Goal: Task Accomplishment & Management: Complete application form

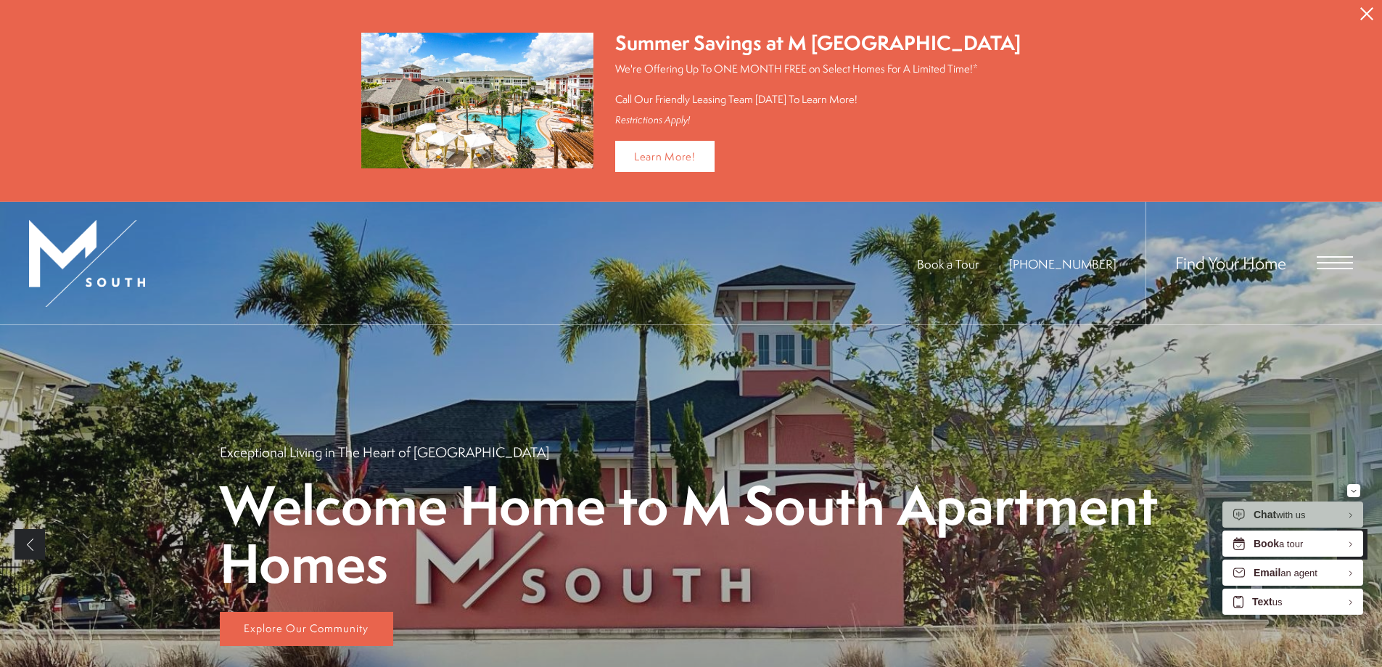
click at [1380, 14] on button "Proceed To Website" at bounding box center [1366, 14] width 30 height 28
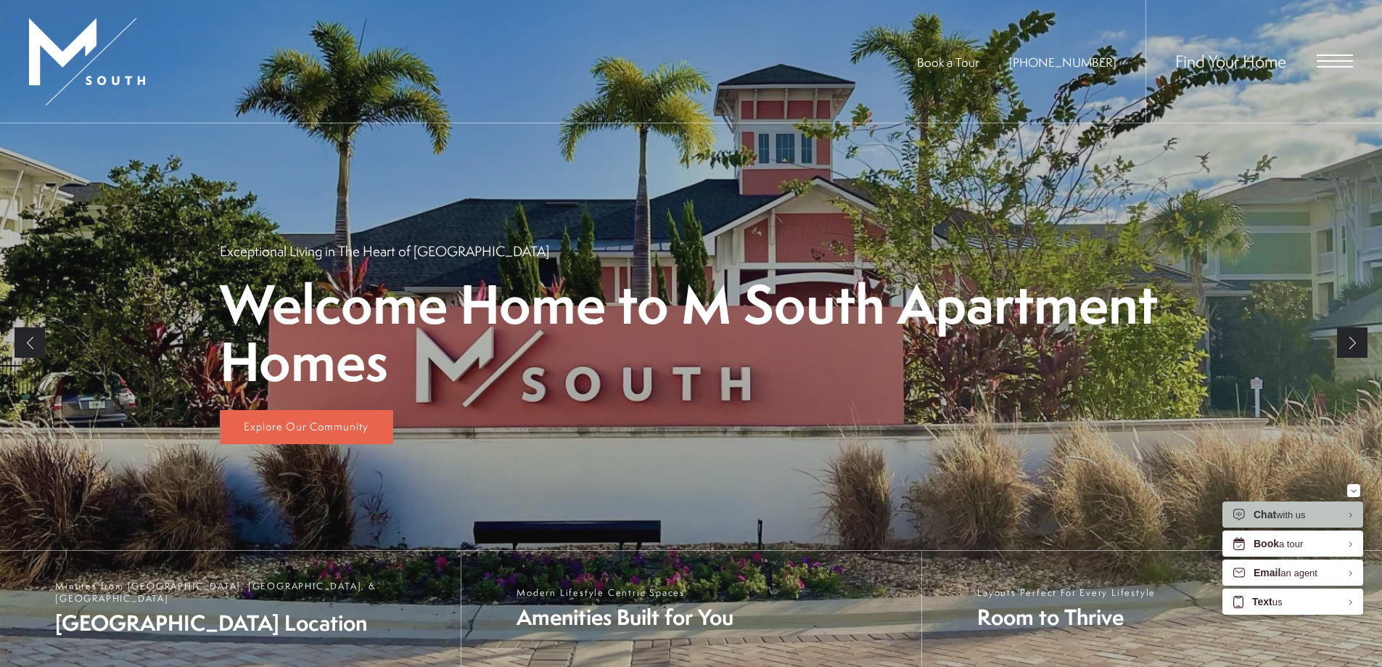
click at [1344, 61] on span "Open Menu" at bounding box center [1334, 60] width 36 height 1
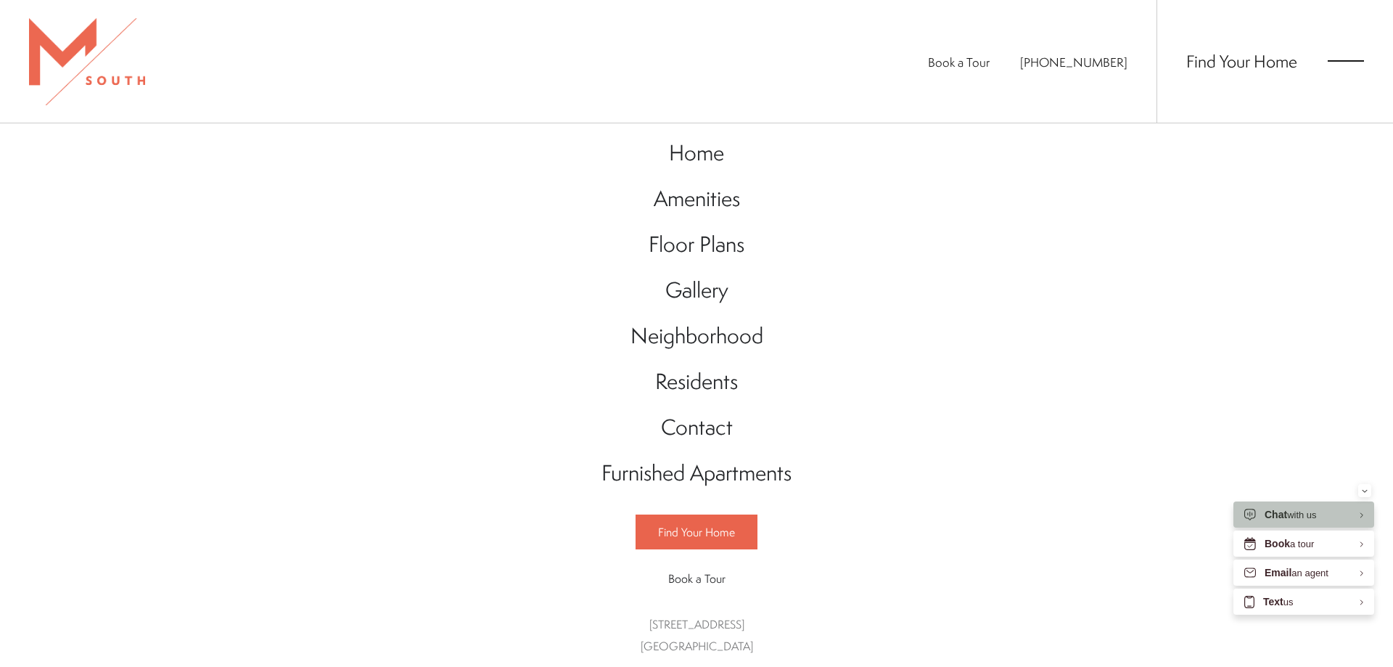
scroll to position [16, 0]
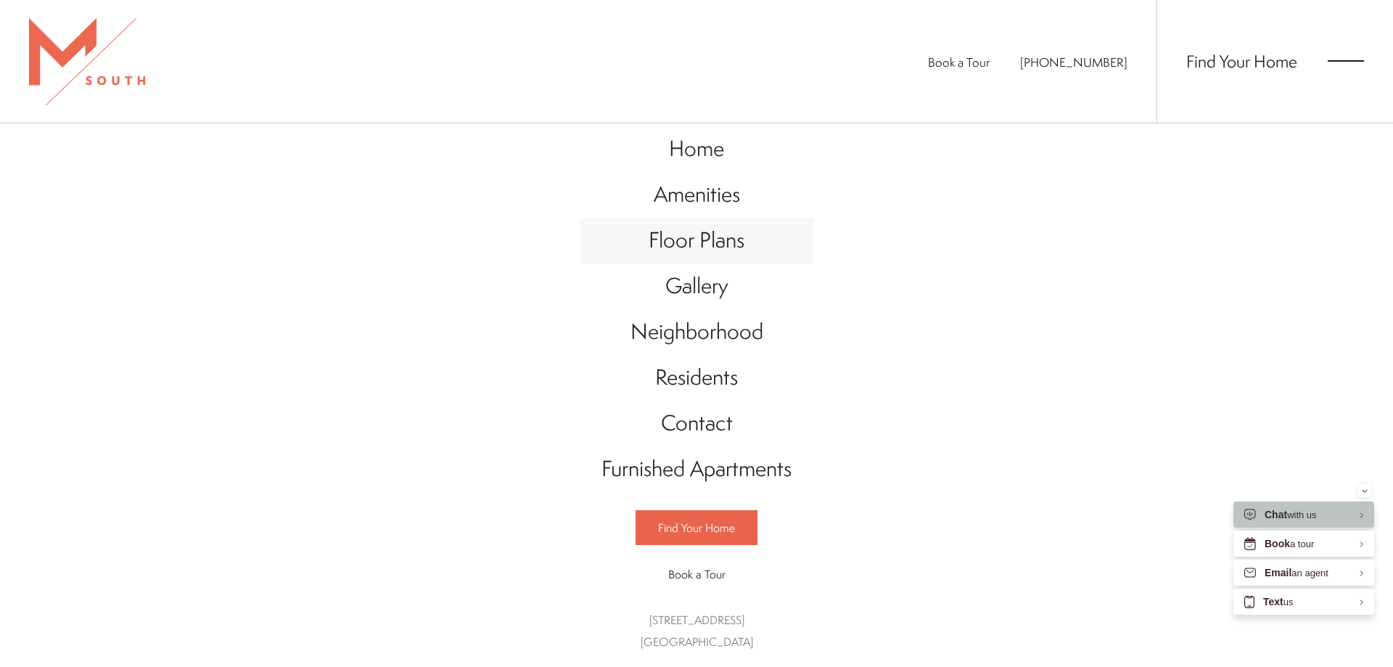
click at [698, 234] on span "Floor Plans" at bounding box center [696, 240] width 96 height 30
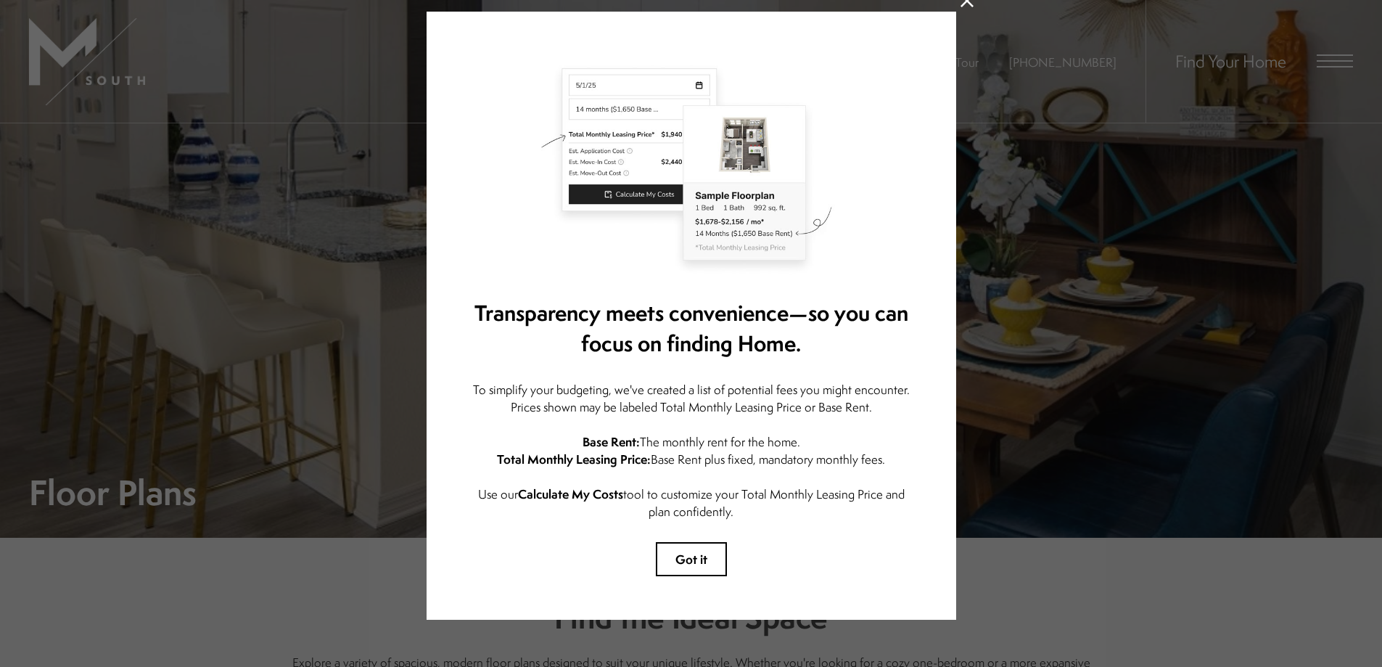
scroll to position [68, 0]
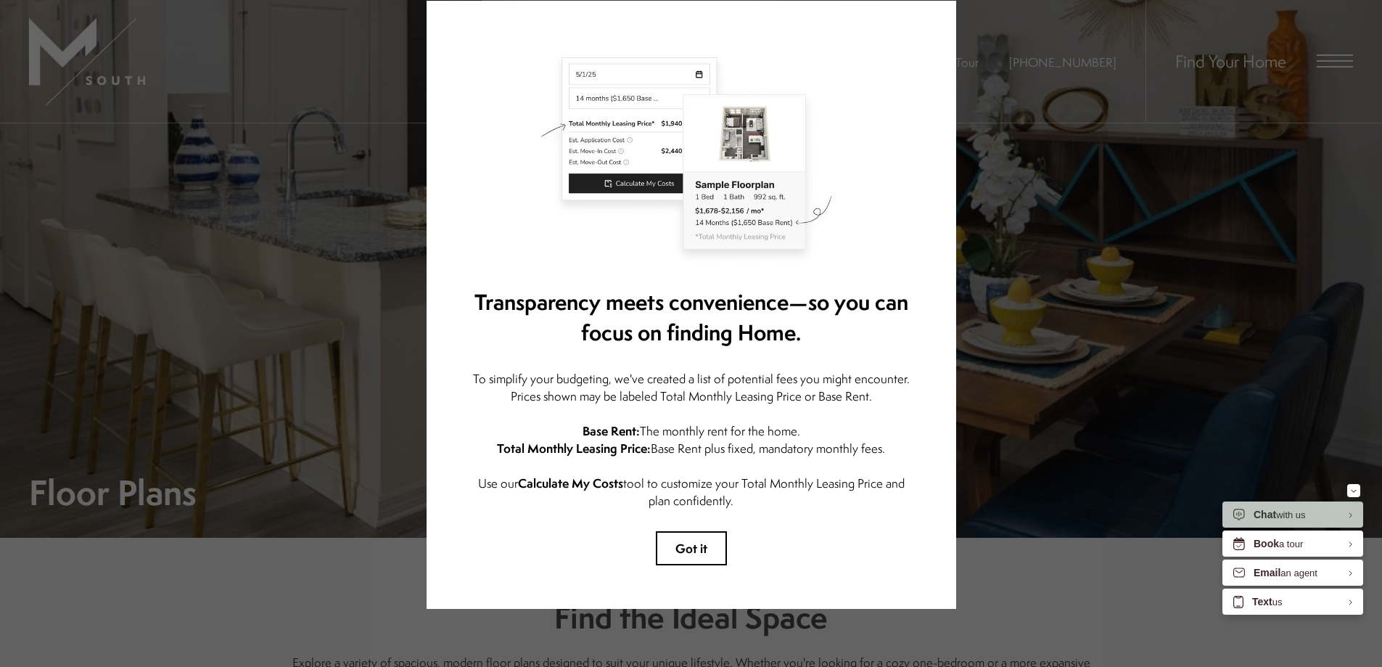
click at [683, 531] on button "Got it" at bounding box center [691, 548] width 71 height 34
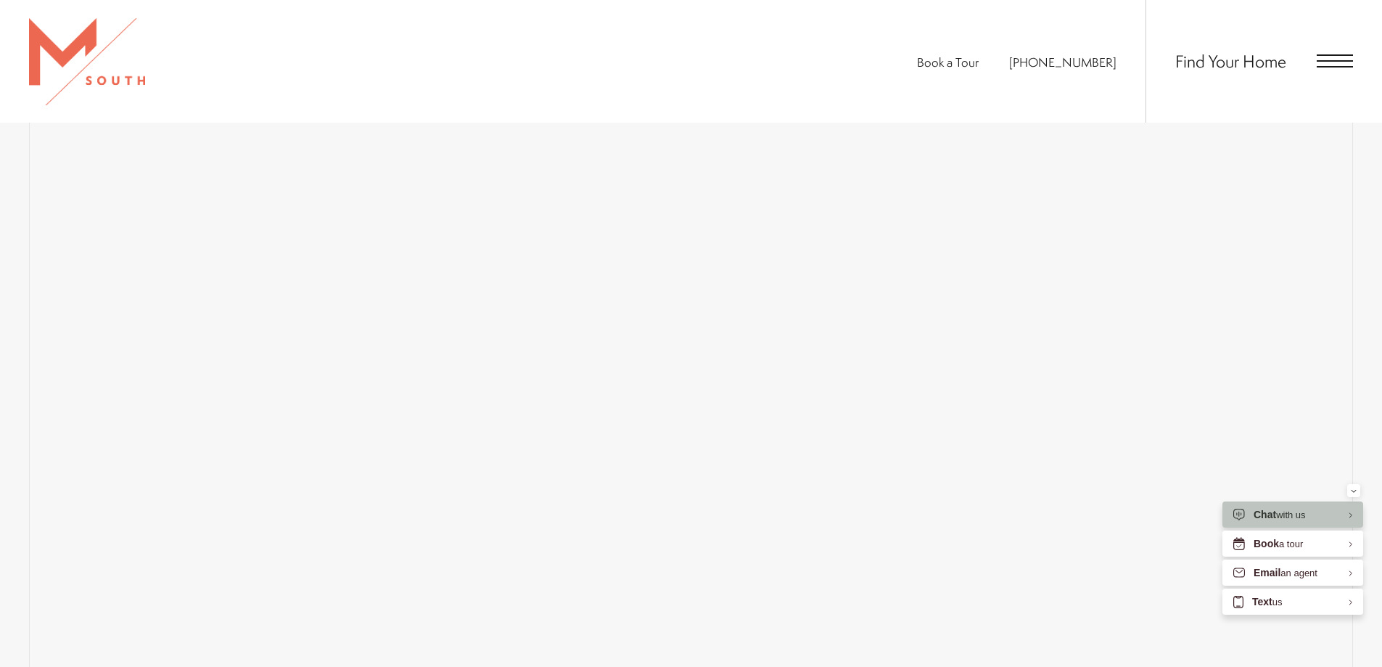
scroll to position [1245, 0]
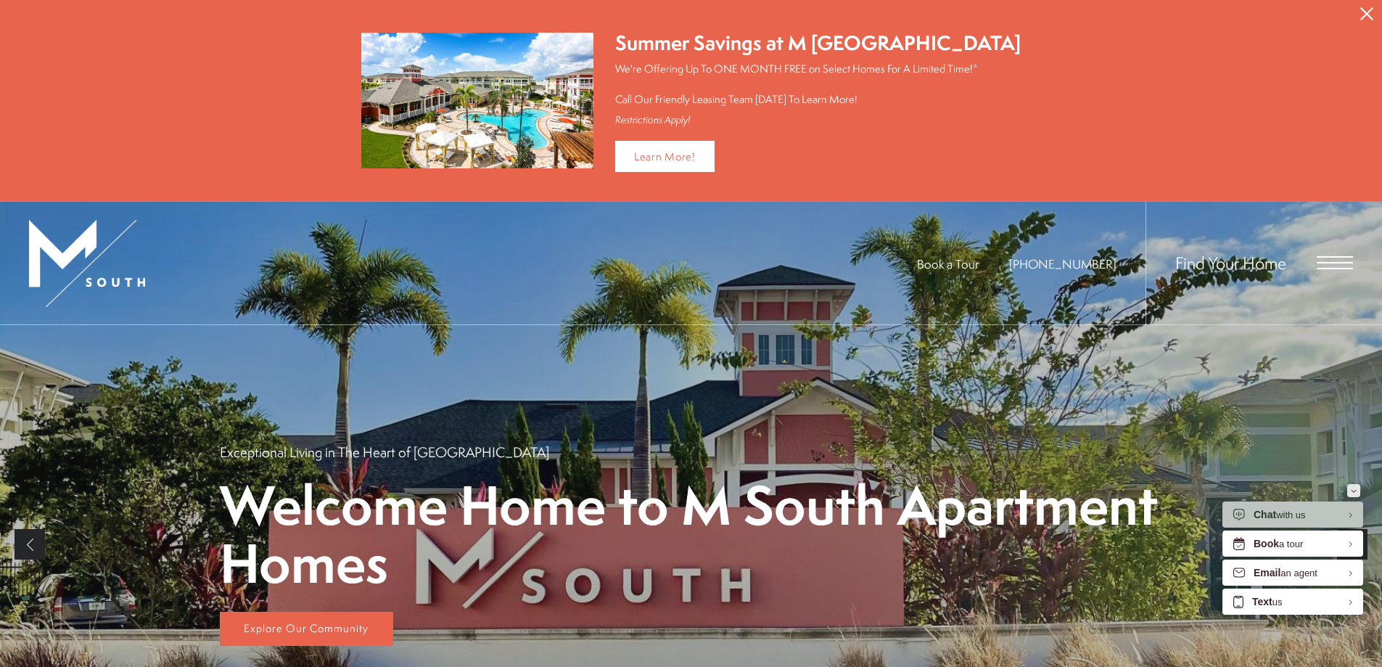
click at [1350, 490] on button "Minimize" at bounding box center [1353, 490] width 13 height 13
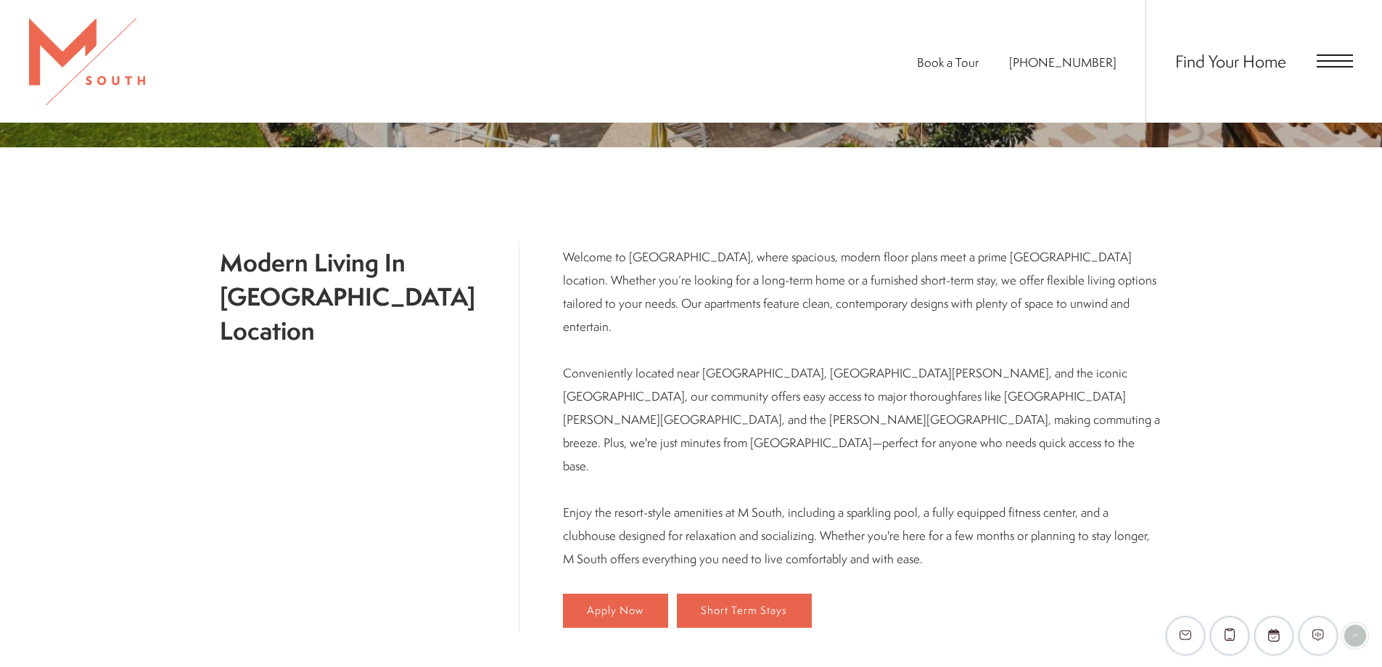
scroll to position [725, 0]
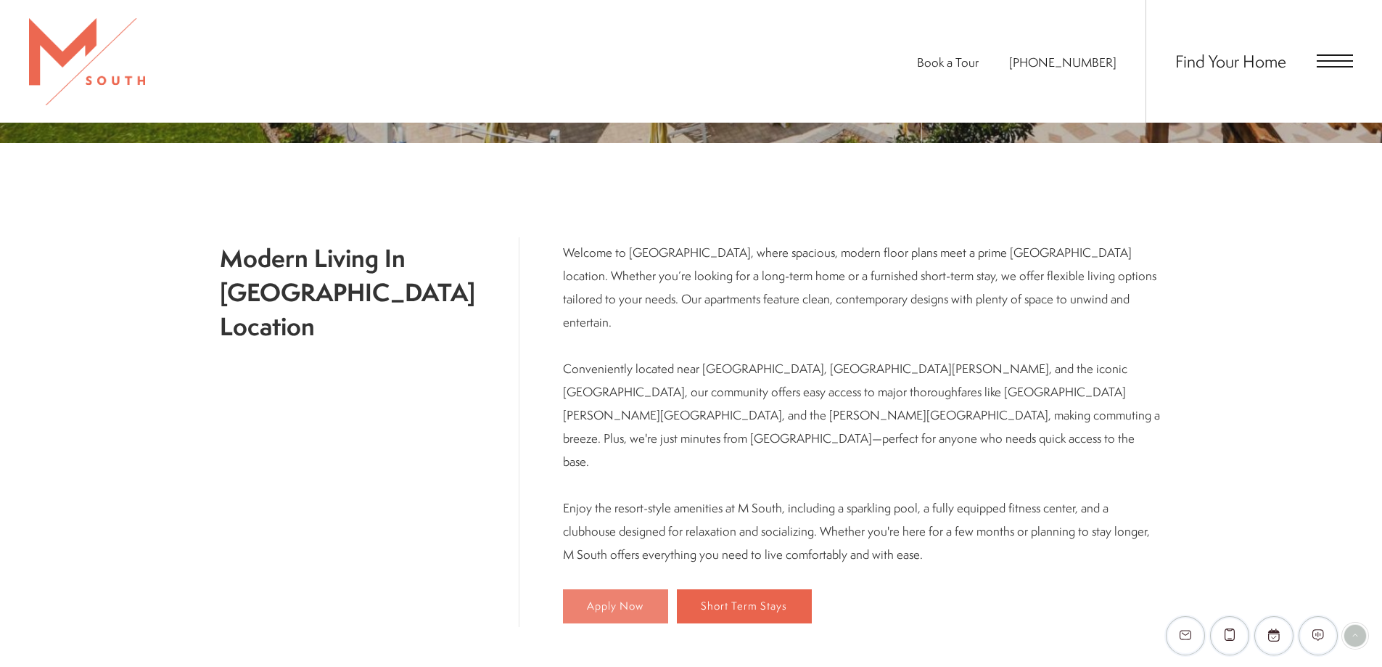
drag, startPoint x: 590, startPoint y: 525, endPoint x: 598, endPoint y: 519, distance: 9.3
click at [590, 589] on link "Apply Now" at bounding box center [615, 606] width 105 height 35
